Goal: Task Accomplishment & Management: Use online tool/utility

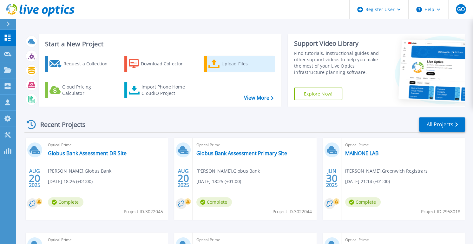
click at [238, 67] on div "Upload Files" at bounding box center [246, 63] width 51 height 13
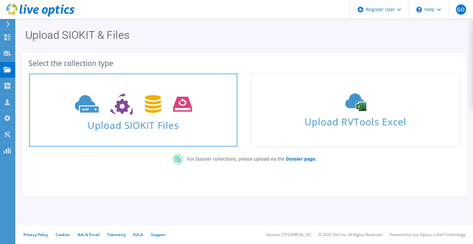
click at [185, 118] on span "Upload SIOKIT Files" at bounding box center [133, 123] width 208 height 14
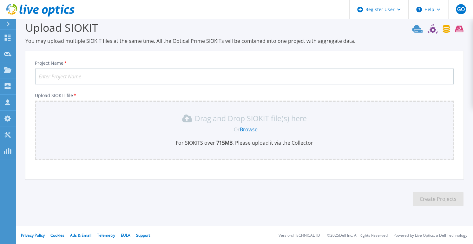
scroll to position [9, 0]
click at [92, 77] on input "Project Name *" at bounding box center [244, 76] width 419 height 16
click at [90, 76] on input "SunTrust AssessmentPrimary SIte" at bounding box center [244, 76] width 419 height 16
type input "SunTrust Assessment for Primary SIte"
click at [246, 130] on link "Browse" at bounding box center [249, 128] width 18 height 7
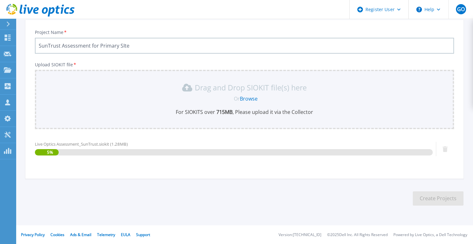
scroll to position [39, 0]
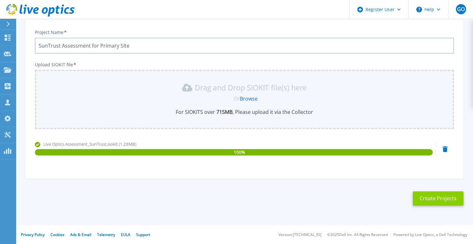
click at [452, 195] on button "Create Projects" at bounding box center [437, 198] width 51 height 14
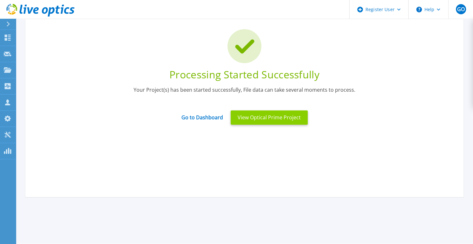
click at [265, 121] on button "View Optical Prime Project" at bounding box center [268, 117] width 77 height 14
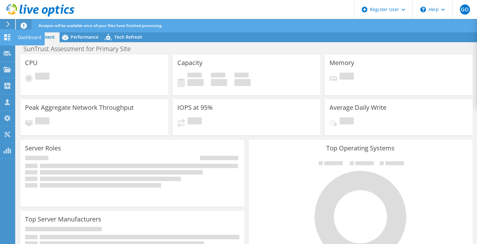
click at [32, 38] on div "Dashboard" at bounding box center [30, 37] width 30 height 16
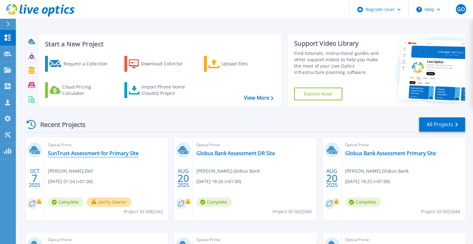
click at [102, 154] on link "SunTrust Assessment for Primary SIte" at bounding box center [93, 153] width 91 height 6
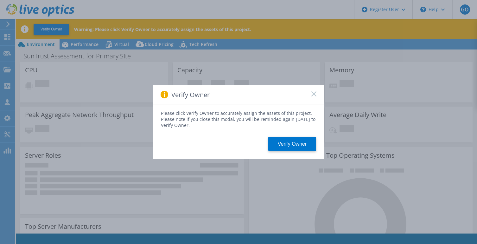
select select "USD"
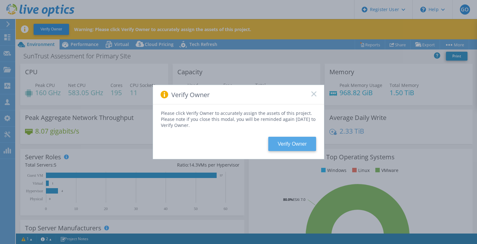
click at [289, 147] on button "Verify Owner" at bounding box center [292, 144] width 48 height 14
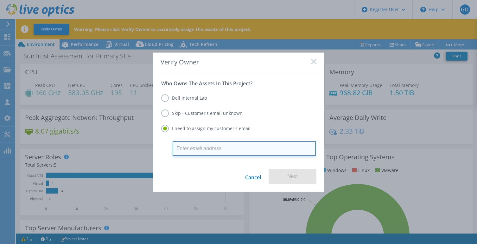
paste input "[PERSON_NAME] <[PERSON_NAME][EMAIL_ADDRESS][DOMAIN_NAME]>"
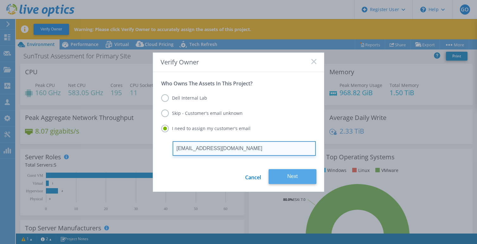
type input "[EMAIL_ADDRESS][DOMAIN_NAME]"
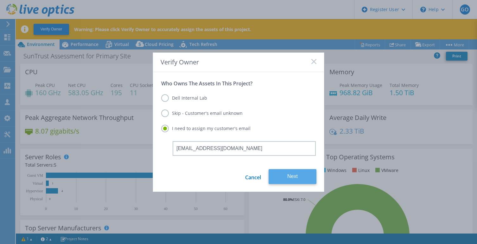
click at [283, 175] on button "Next" at bounding box center [293, 176] width 48 height 15
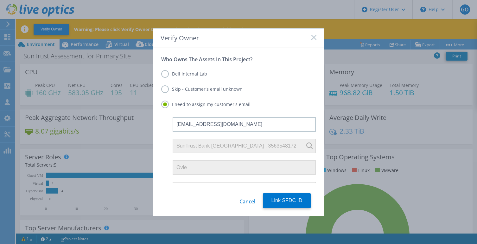
scroll to position [34, 0]
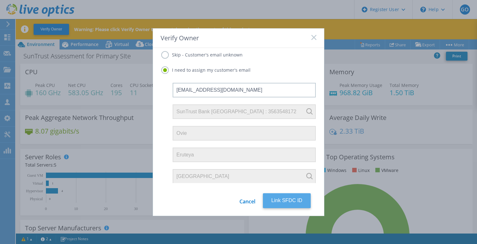
click at [295, 200] on button "Link SFDC ID" at bounding box center [287, 200] width 48 height 15
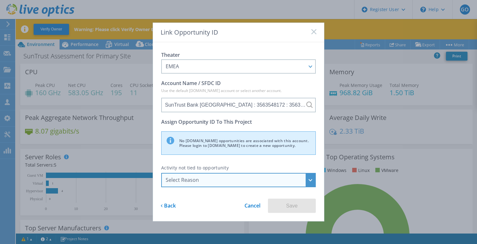
click at [227, 178] on div "Select Reason" at bounding box center [235, 179] width 139 height 7
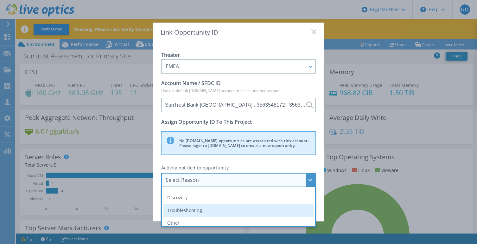
scroll to position [15, 0]
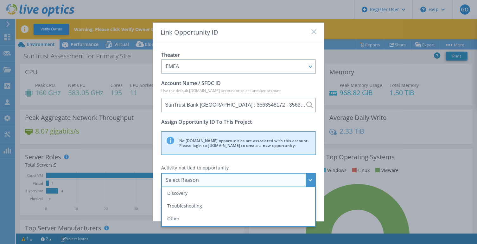
click at [191, 220] on li "Other" at bounding box center [239, 218] width 150 height 13
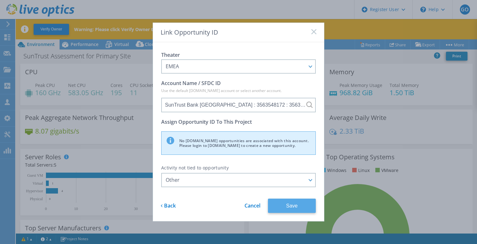
click at [299, 205] on button "Save" at bounding box center [292, 205] width 48 height 14
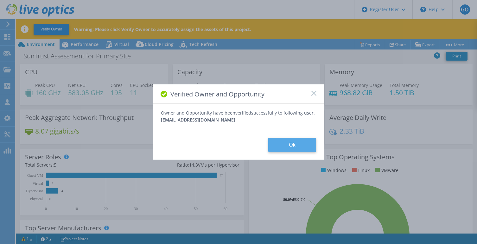
click at [295, 148] on button "Ok" at bounding box center [292, 145] width 48 height 14
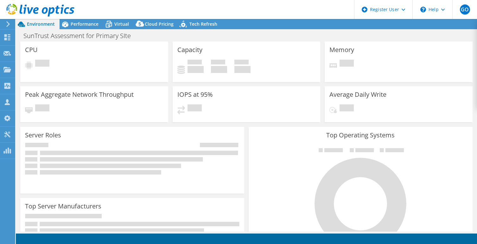
select select "USD"
